Goal: Navigation & Orientation: Find specific page/section

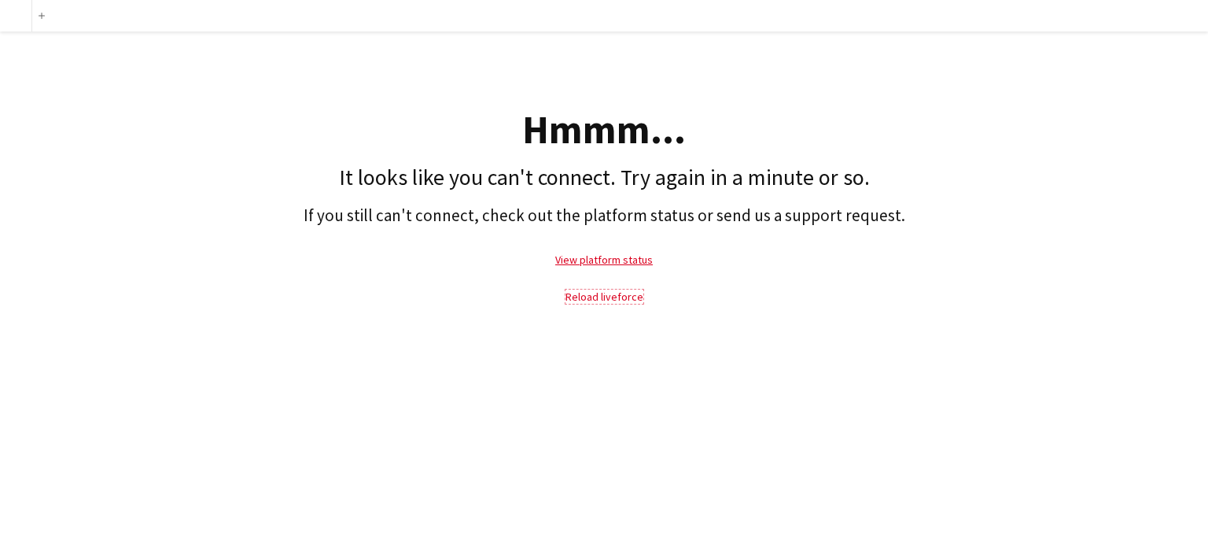
click at [594, 301] on link "Reload liveforce" at bounding box center [604, 296] width 78 height 14
